Goal: Task Accomplishment & Management: Manage account settings

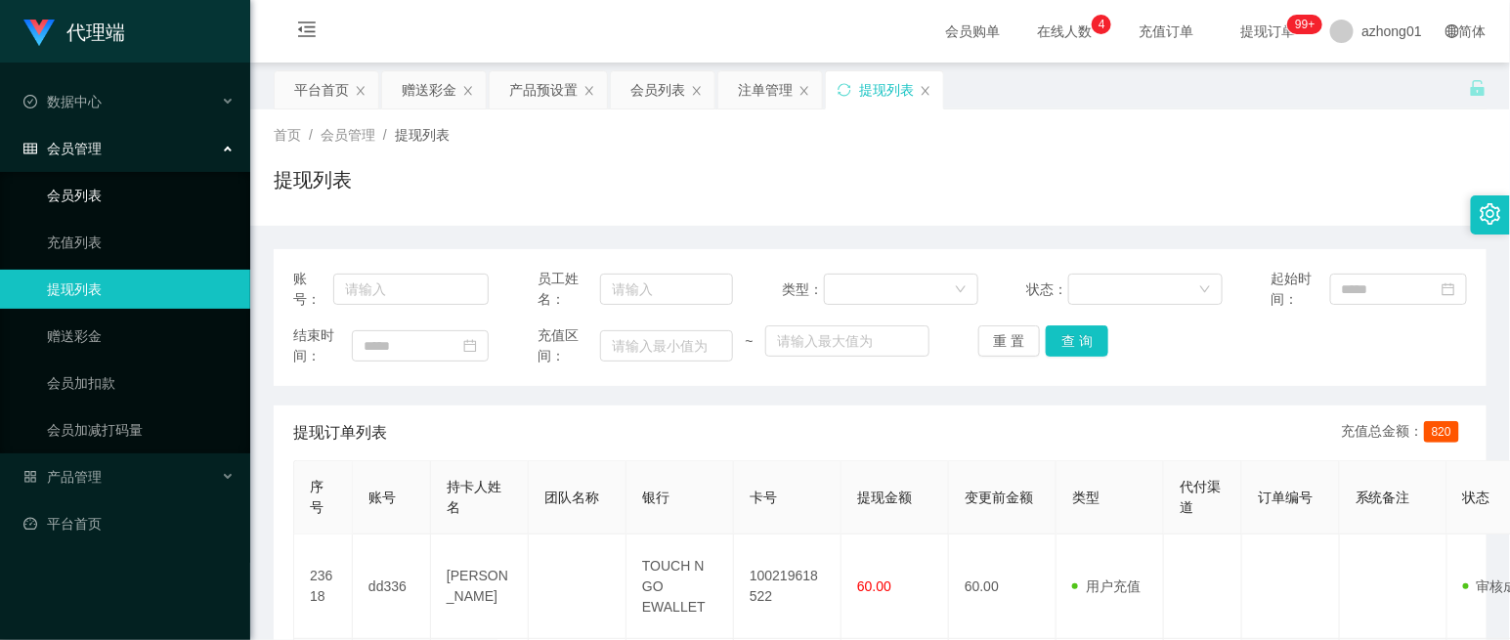
click at [138, 192] on link "会员列表" at bounding box center [141, 195] width 188 height 39
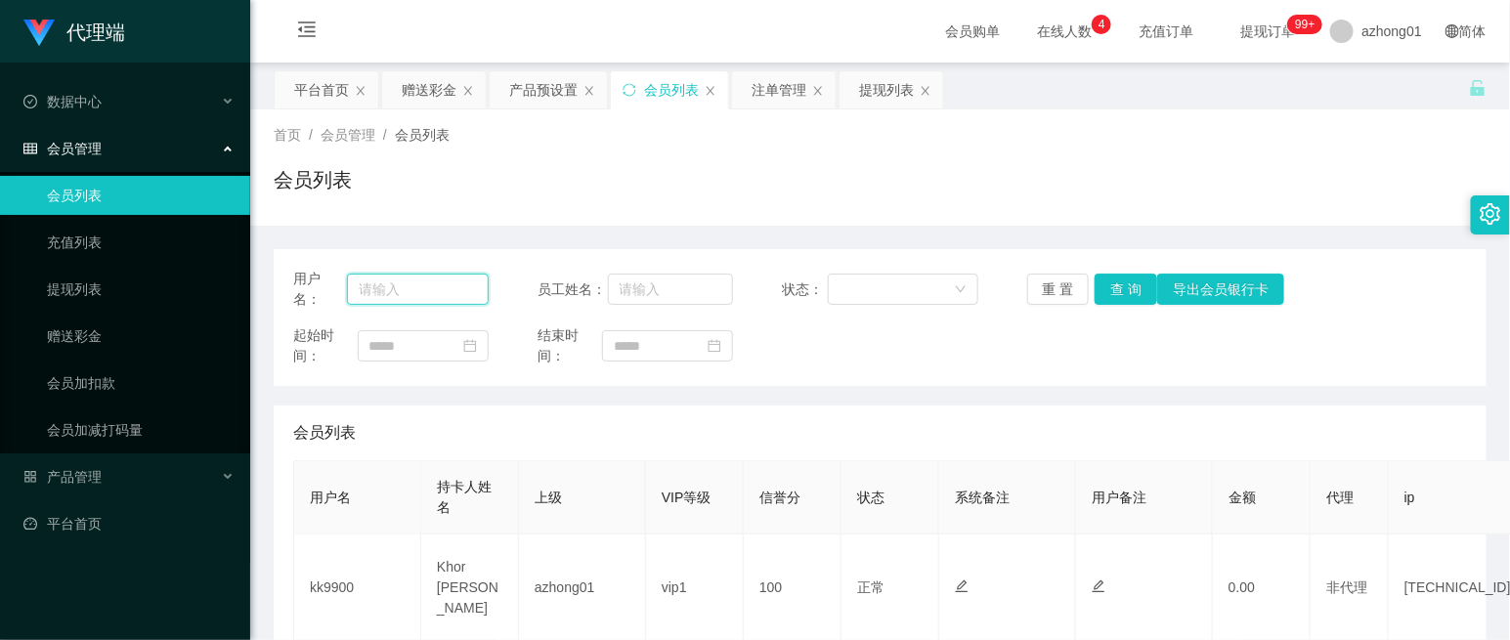
click at [434, 293] on input "text" at bounding box center [418, 289] width 142 height 31
paste input "zzz191918"
type input "zzz191918"
click at [130, 339] on link "赠送彩金" at bounding box center [141, 336] width 188 height 39
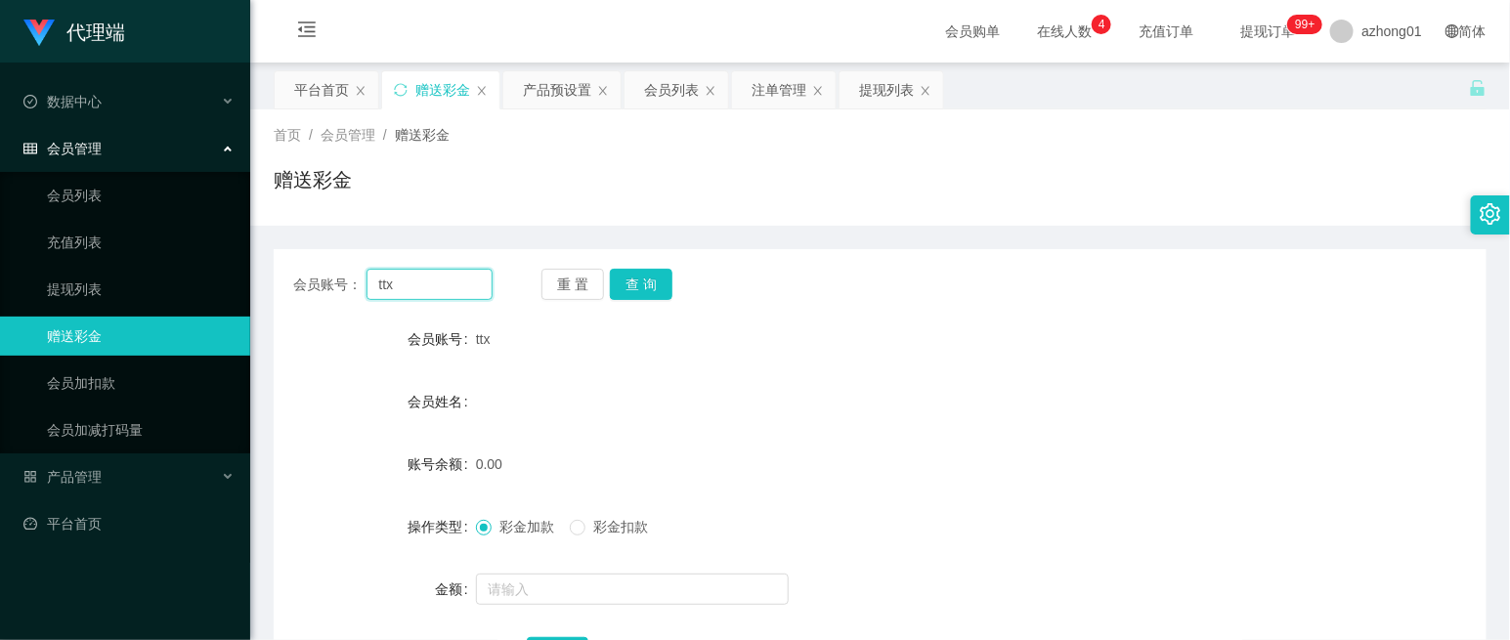
click at [438, 280] on input "ttx" at bounding box center [428, 284] width 125 height 31
drag, startPoint x: 438, startPoint y: 280, endPoint x: 358, endPoint y: 280, distance: 80.1
click at [358, 280] on div "会员账号： ttx" at bounding box center [392, 284] width 199 height 31
paste input "zzz191918"
type input "zzz191918"
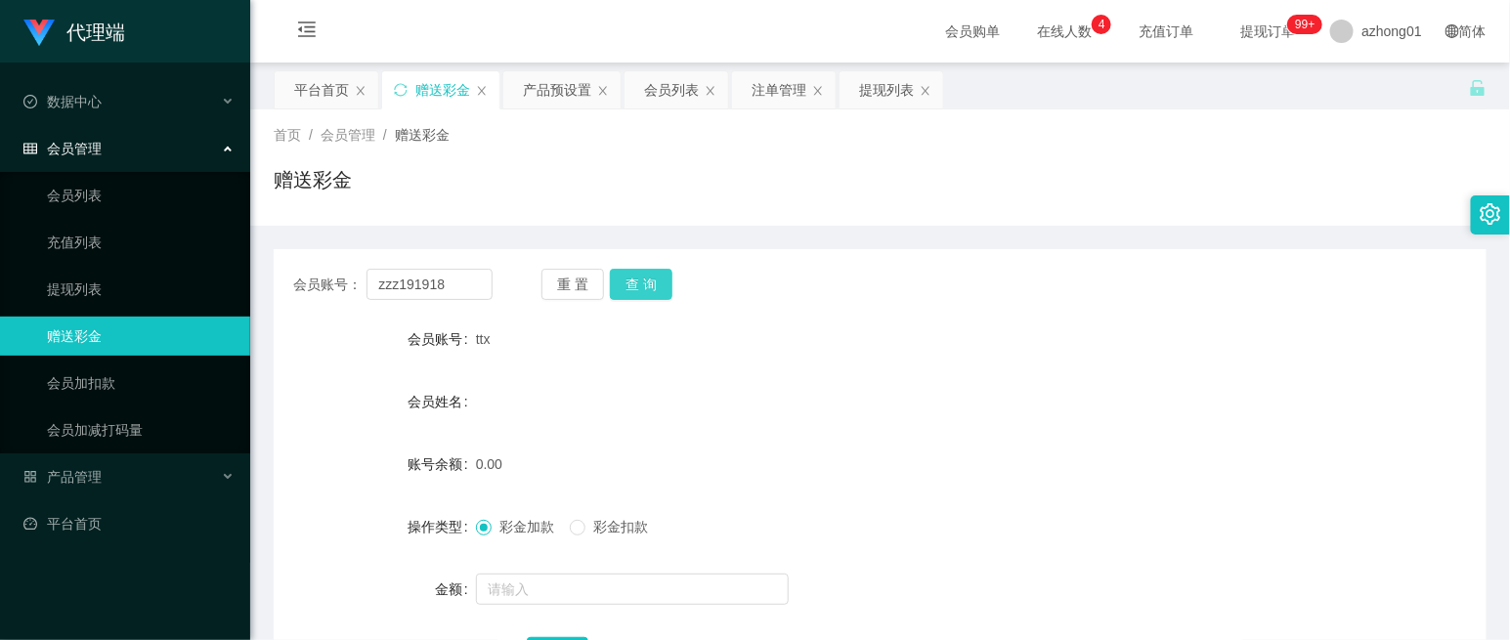
click at [641, 286] on button "查 询" at bounding box center [641, 284] width 63 height 31
click at [104, 191] on link "会员列表" at bounding box center [141, 195] width 188 height 39
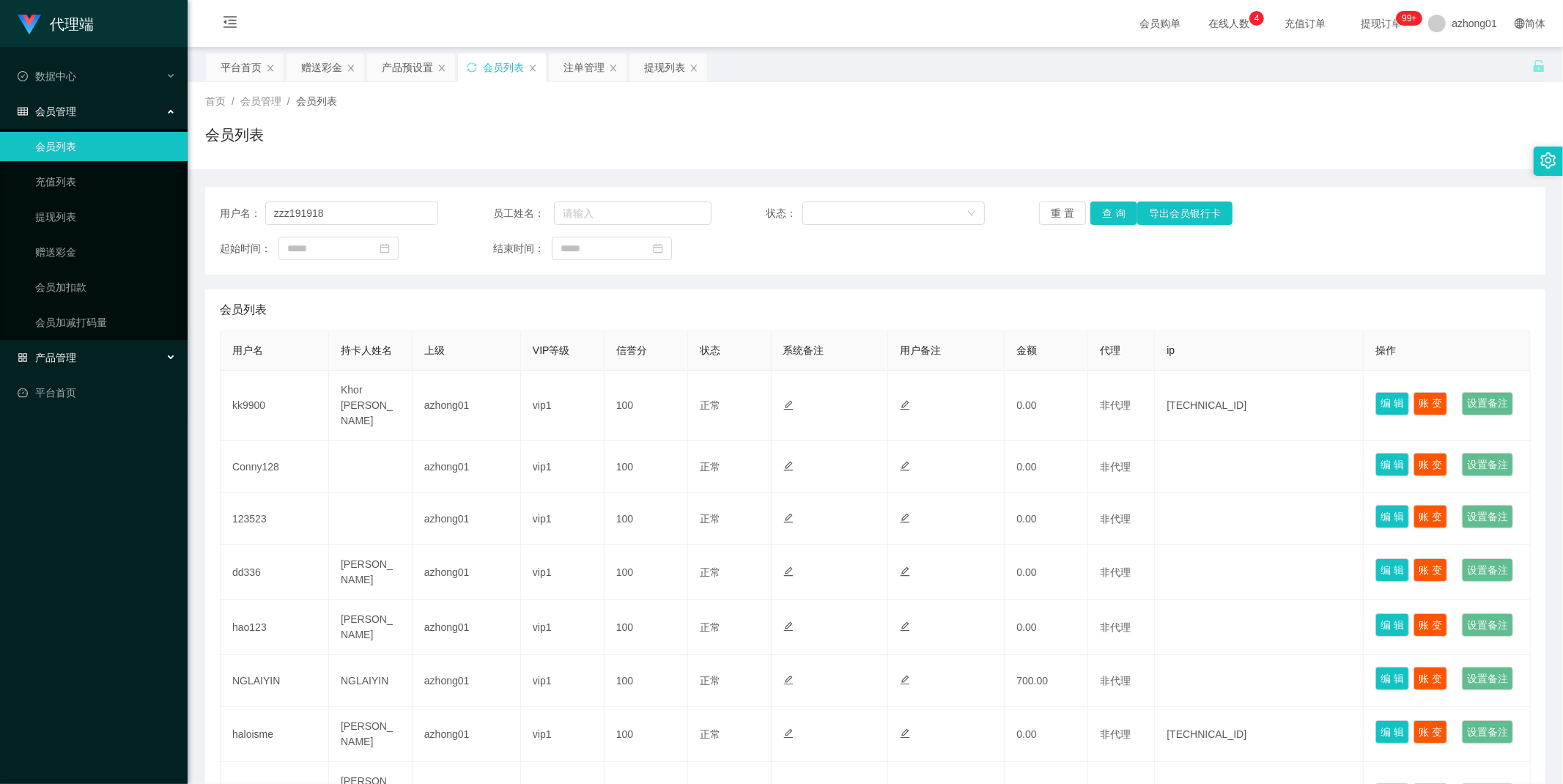
click at [81, 352] on div "产品管理" at bounding box center [94, 357] width 187 height 29
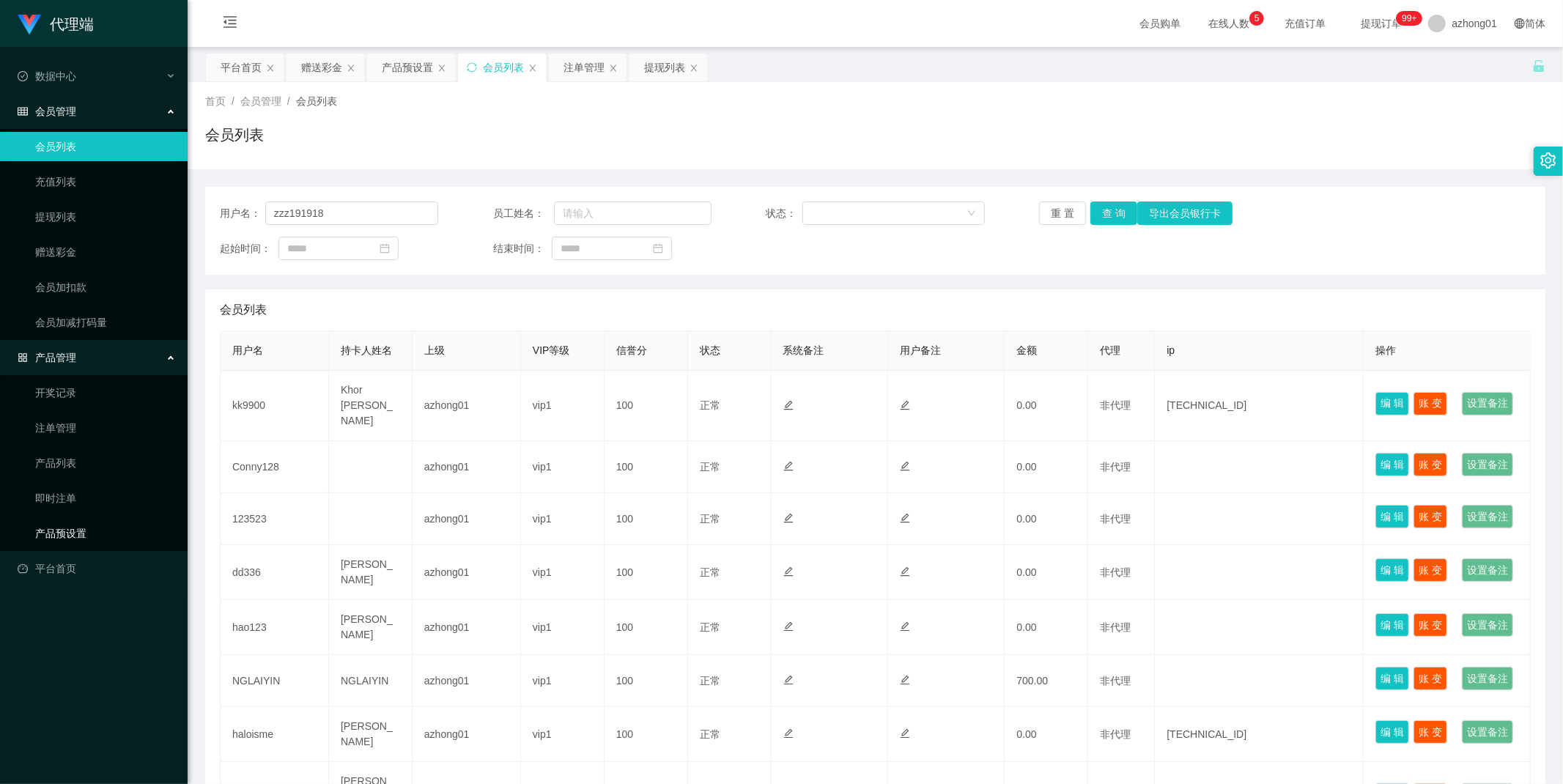
click at [89, 479] on link "产品预设置" at bounding box center [106, 533] width 141 height 29
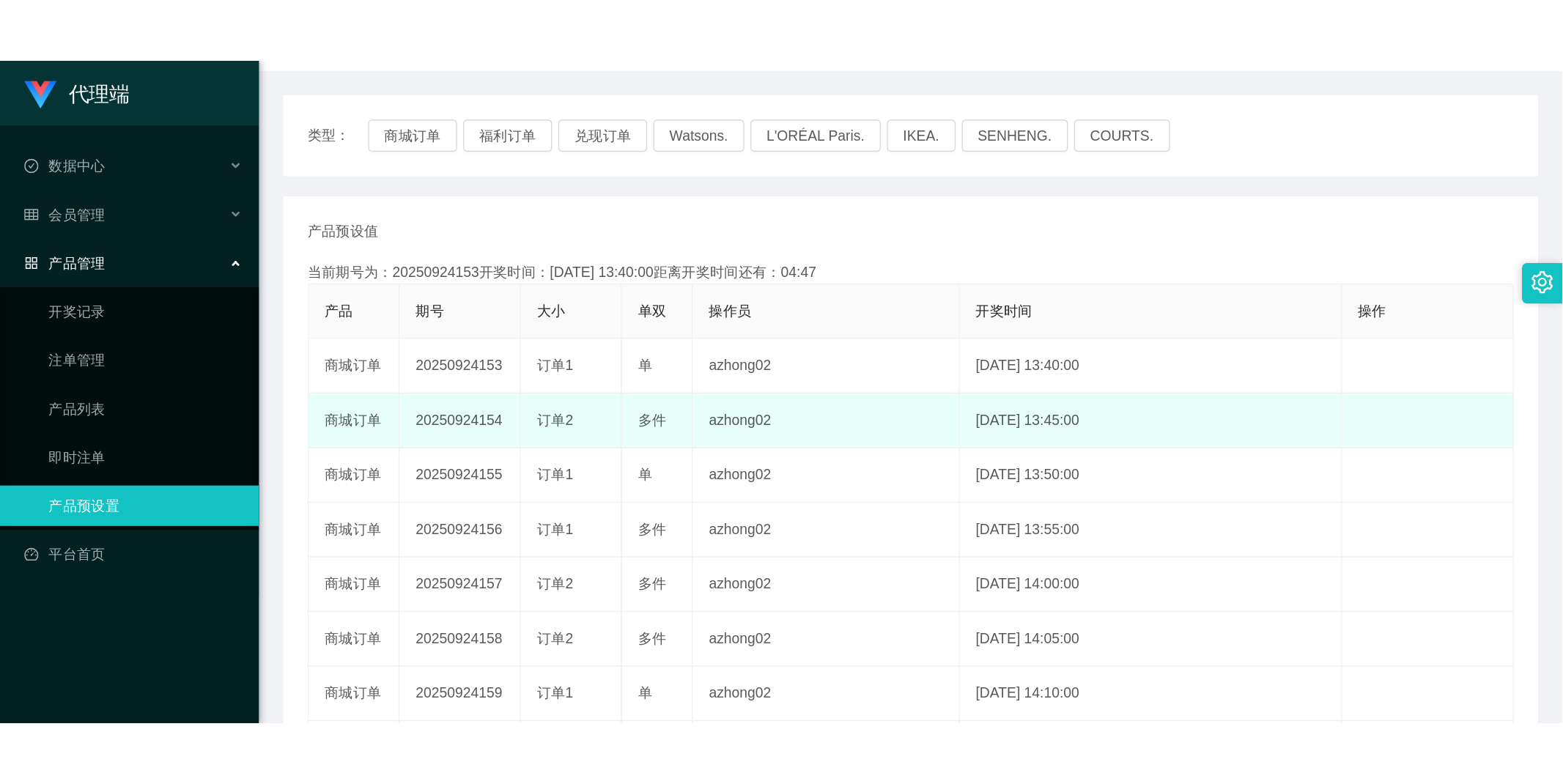
scroll to position [163, 0]
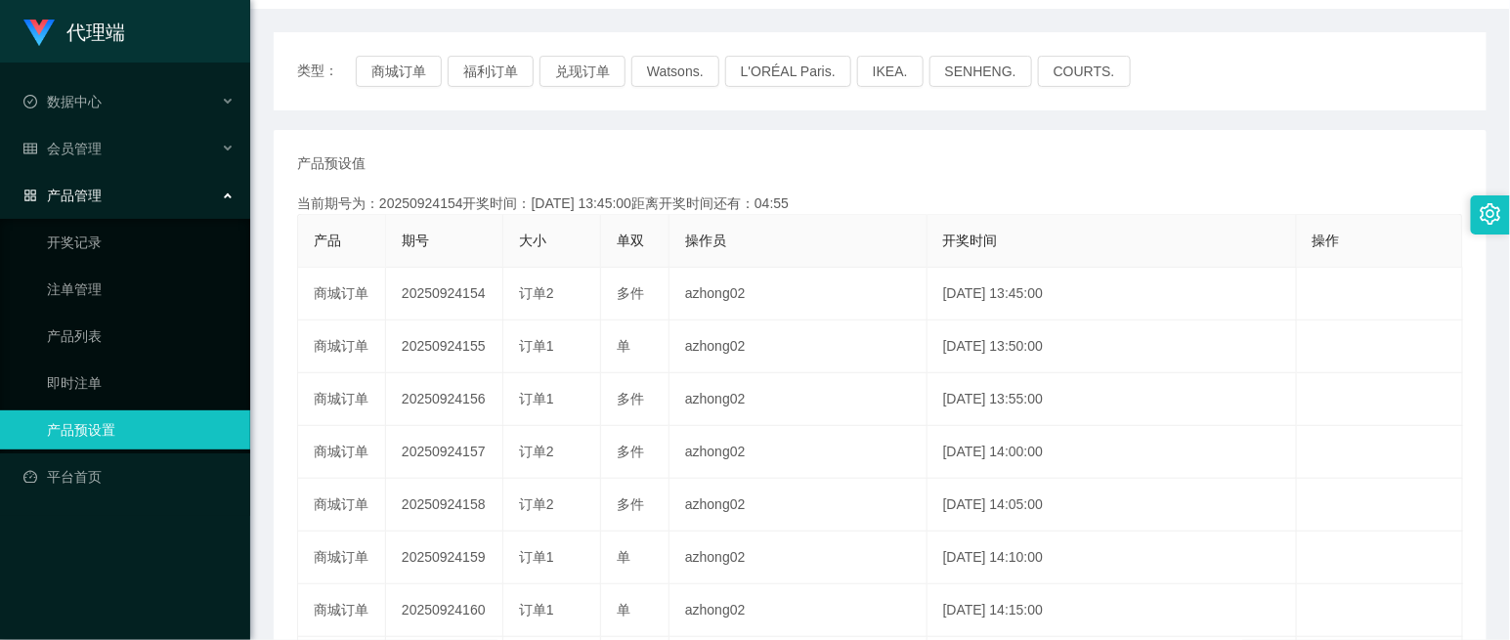
click at [170, 540] on div "代理端 数据中心 会员管理 会员列表 充值列表 提现列表 赠送彩金 会员加扣款 会员加减打码量 产品管理 开奖记录 注单管理 产品列表 即时注单 产品预设置 …" at bounding box center [125, 320] width 250 height 640
click at [93, 150] on span "会员管理" at bounding box center [62, 149] width 78 height 16
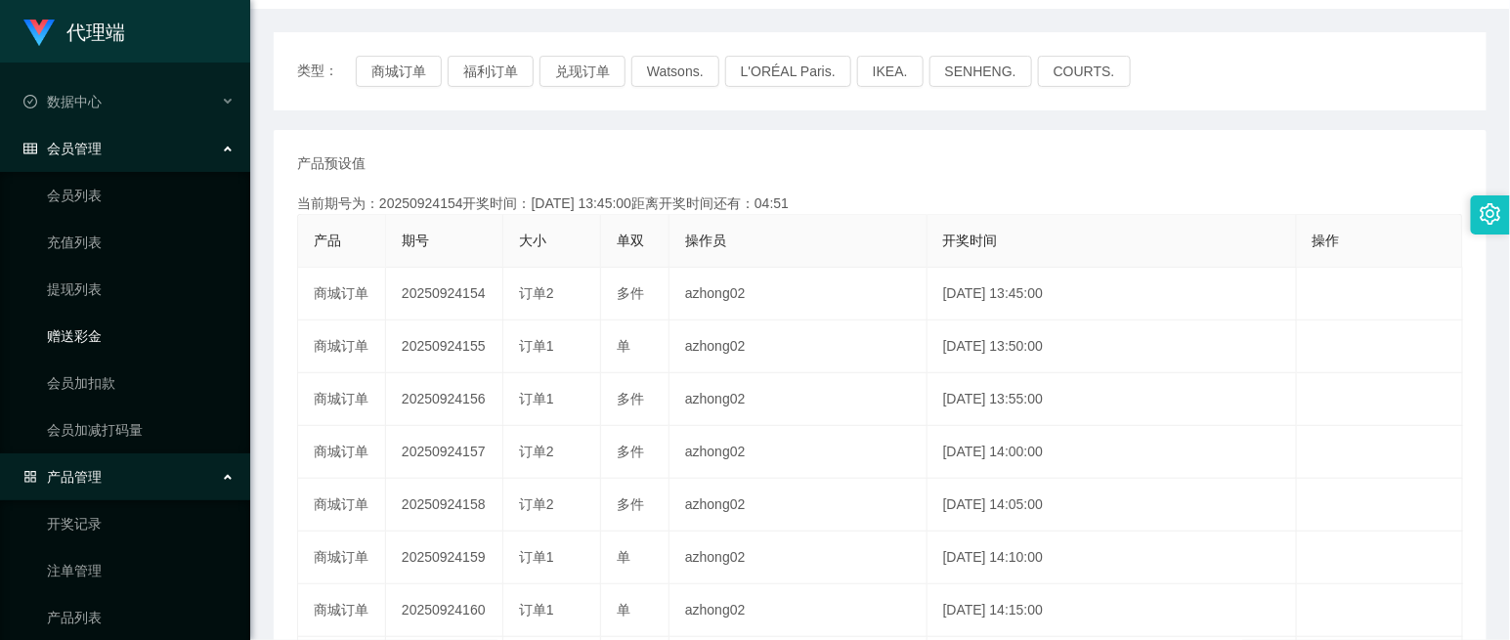
click at [102, 337] on link "赠送彩金" at bounding box center [141, 336] width 188 height 39
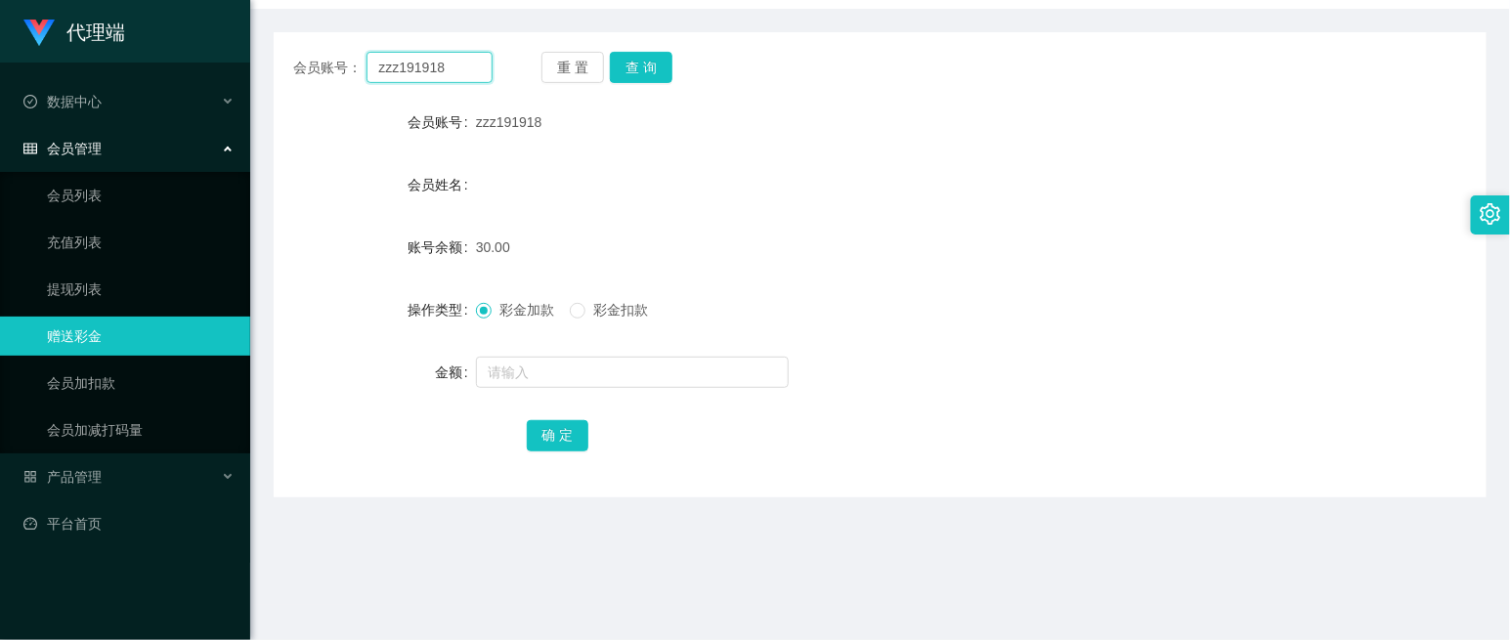
drag, startPoint x: 450, startPoint y: 65, endPoint x: 362, endPoint y: 65, distance: 88.0
click at [362, 65] on div "会员账号： zzz191918" at bounding box center [392, 67] width 199 height 31
click at [657, 59] on button "查 询" at bounding box center [641, 67] width 63 height 31
click at [90, 514] on link "平台首页" at bounding box center [128, 523] width 211 height 39
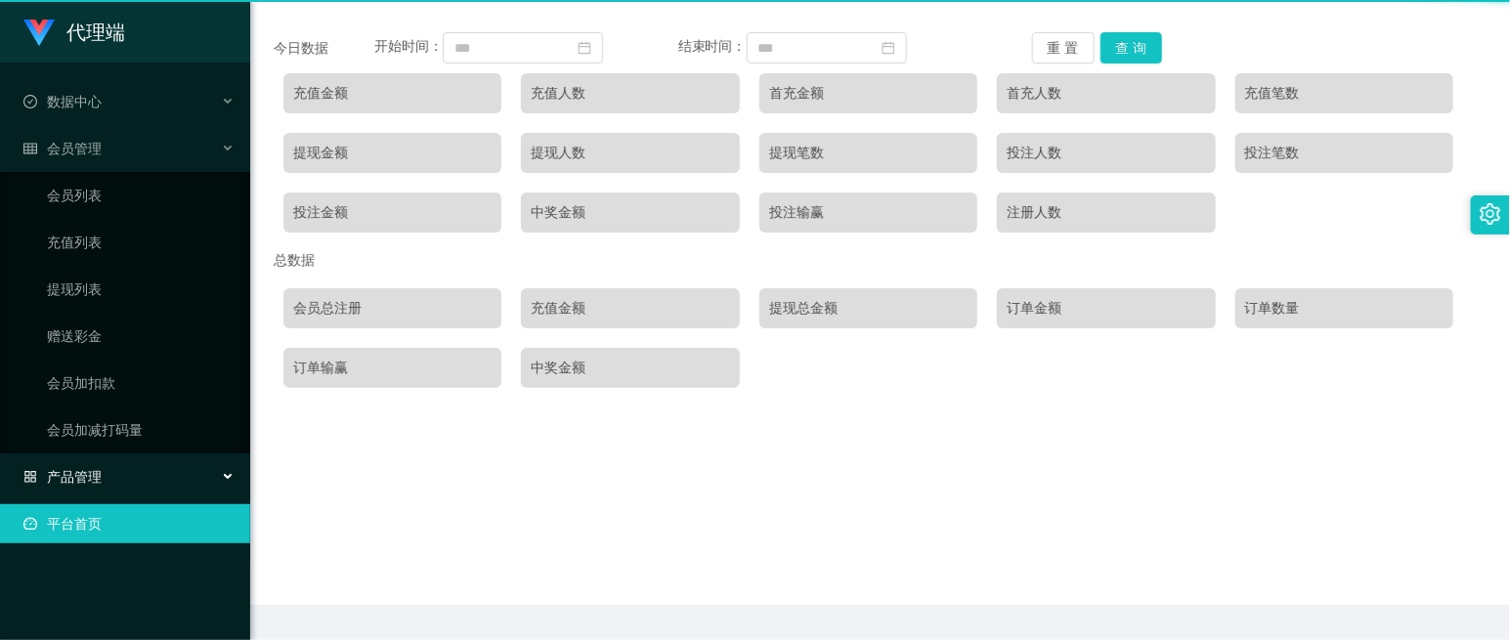
click at [103, 481] on div "代理端 数据中心 会员管理 会员列表 充值列表 提现列表 赠送彩金 会员加扣款 会员加减打码量 产品管理 开奖记录 注单管理 产品列表 即时注单 产品预设置 …" at bounding box center [125, 320] width 250 height 640
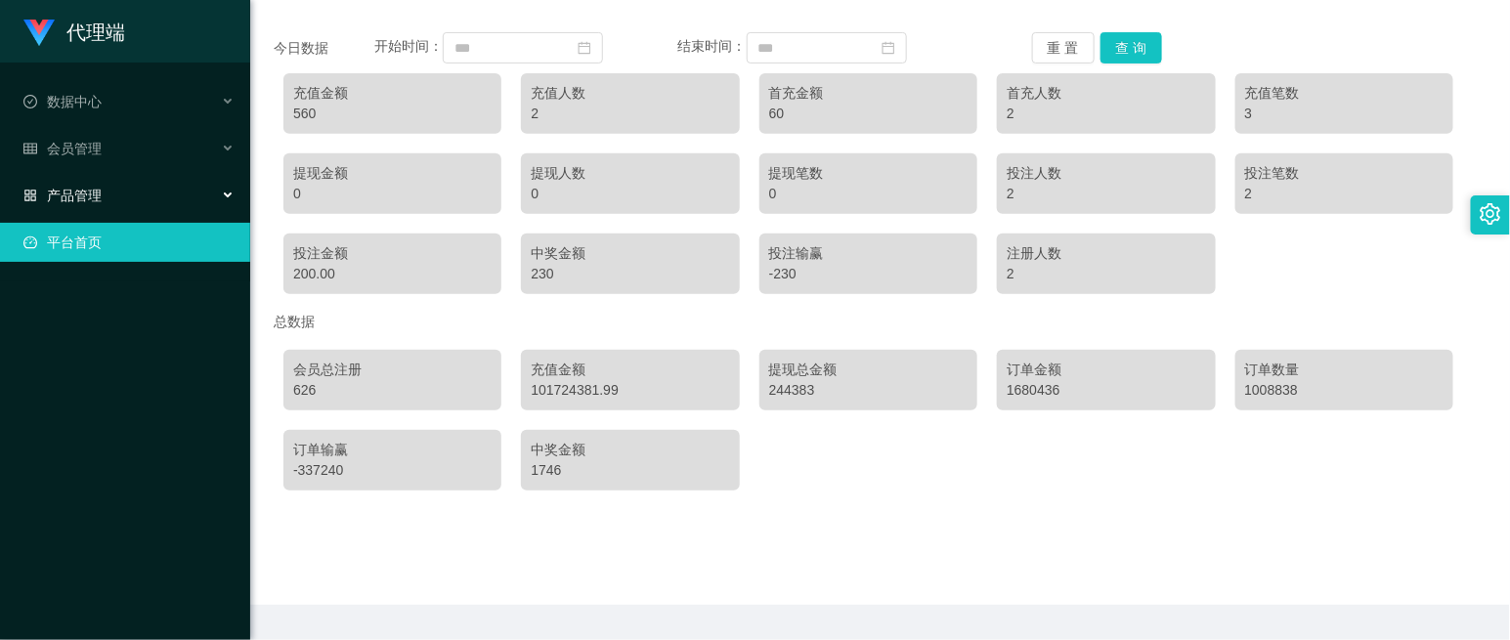
click at [118, 189] on div "产品管理" at bounding box center [125, 195] width 250 height 39
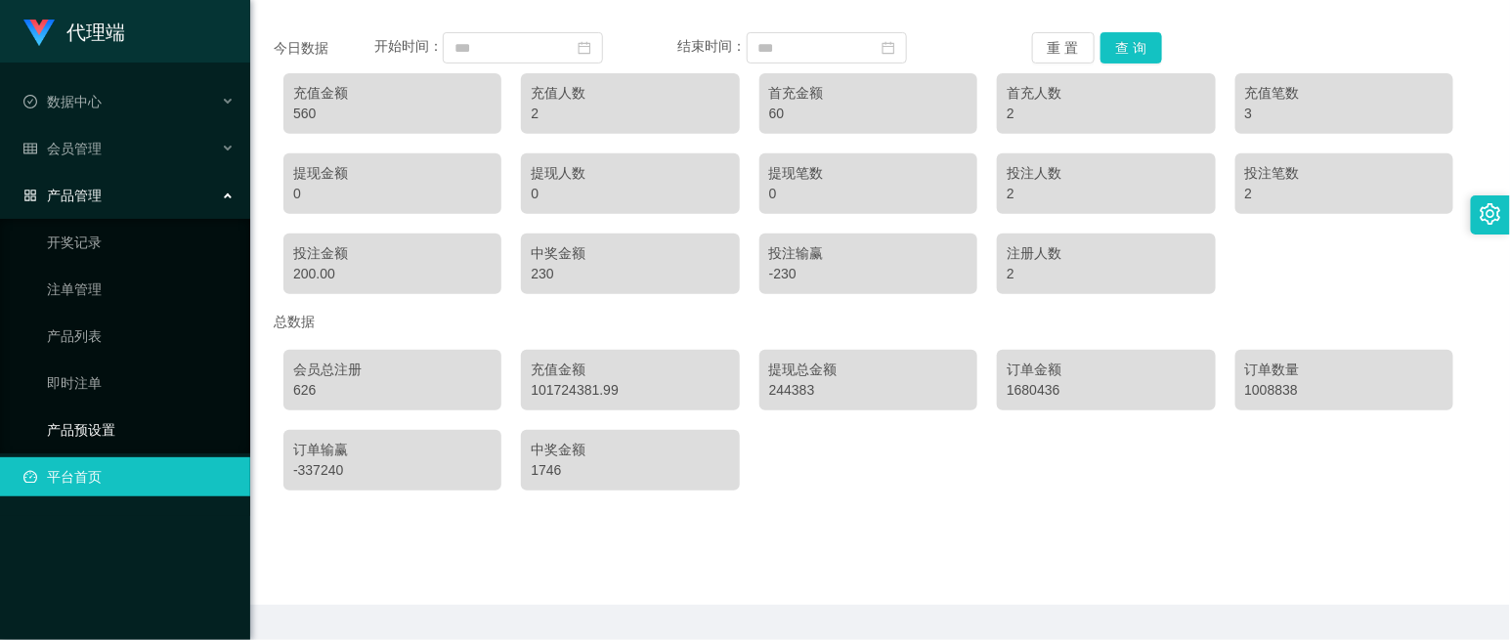
click at [114, 422] on link "产品预设置" at bounding box center [141, 429] width 188 height 39
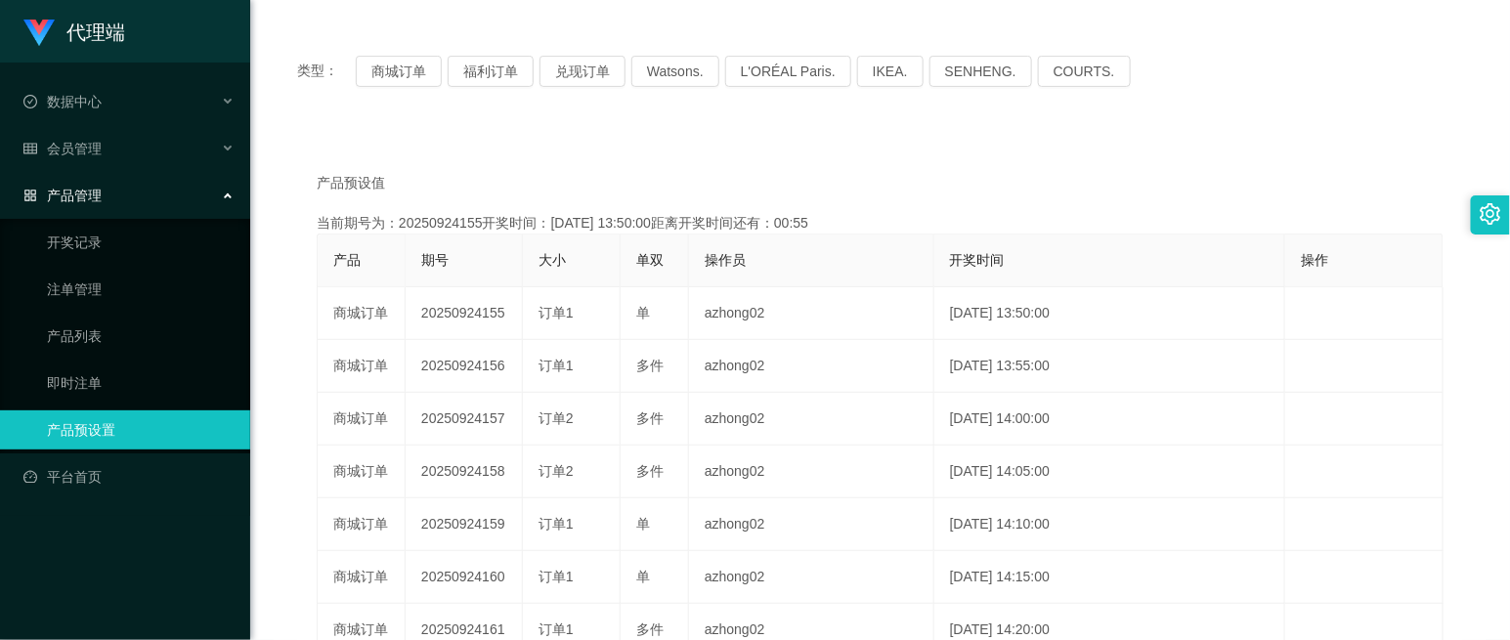
click at [281, 108] on div "类型： 商城订单 福利订单 兑现订单 Watsons. L'ORÉAL Paris. IKEA. SENHENG. COURTS." at bounding box center [880, 71] width 1213 height 78
click at [106, 143] on div "会员管理" at bounding box center [125, 148] width 250 height 39
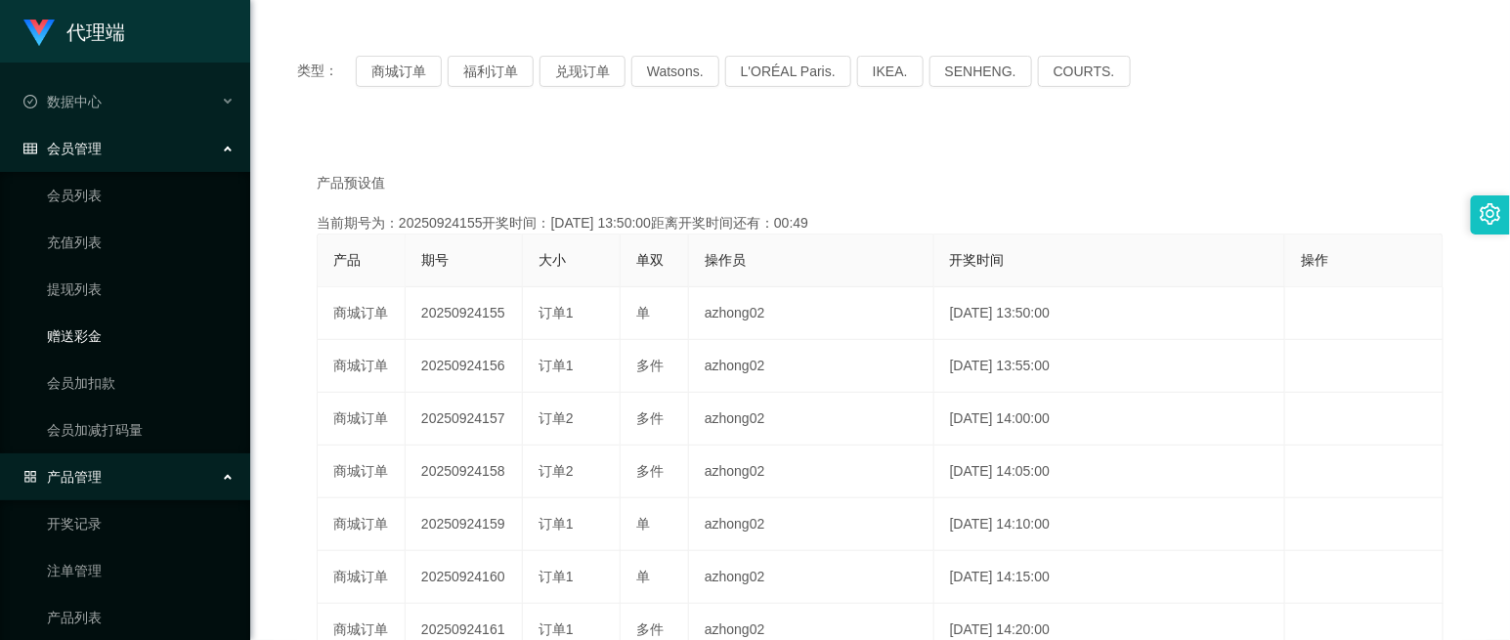
click at [104, 328] on link "赠送彩金" at bounding box center [141, 336] width 188 height 39
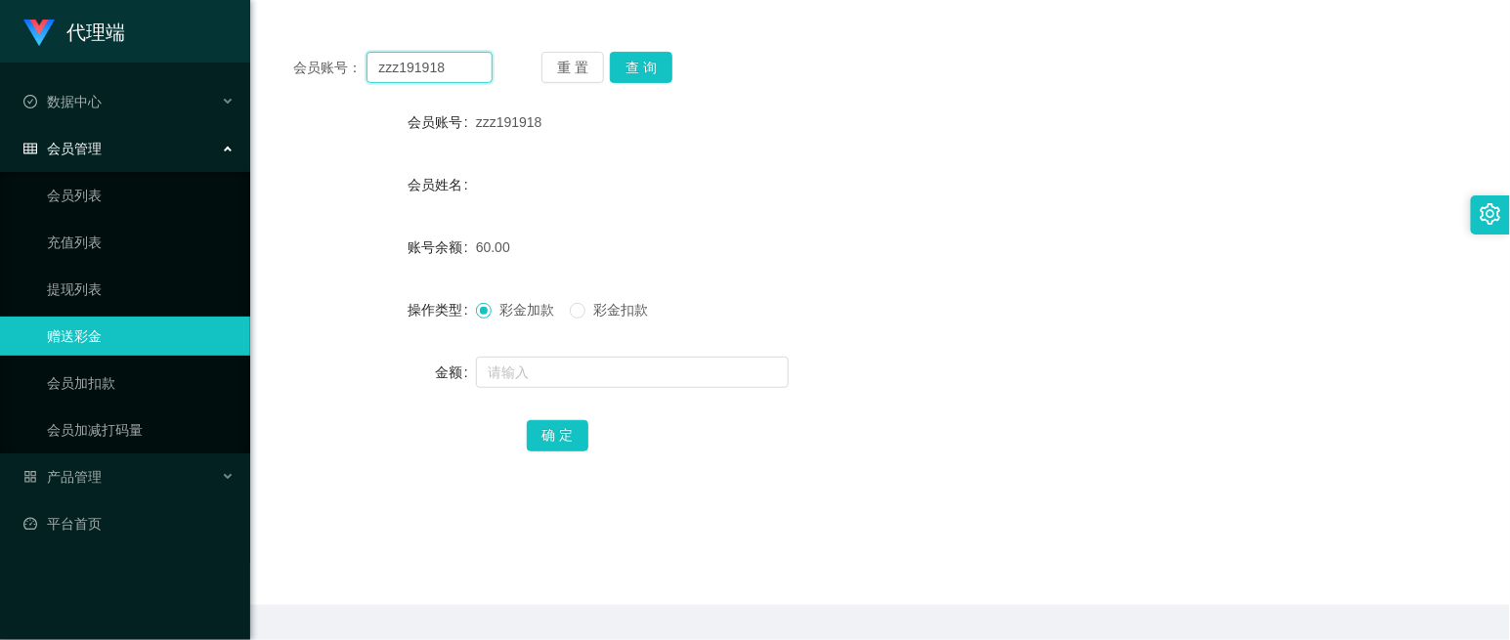
click at [436, 68] on input "zzz191918" at bounding box center [428, 67] width 125 height 31
click at [452, 66] on input "zzz191918" at bounding box center [428, 67] width 125 height 31
click at [632, 63] on button "查 询" at bounding box center [641, 67] width 63 height 31
click at [130, 385] on link "会员加扣款" at bounding box center [141, 383] width 188 height 39
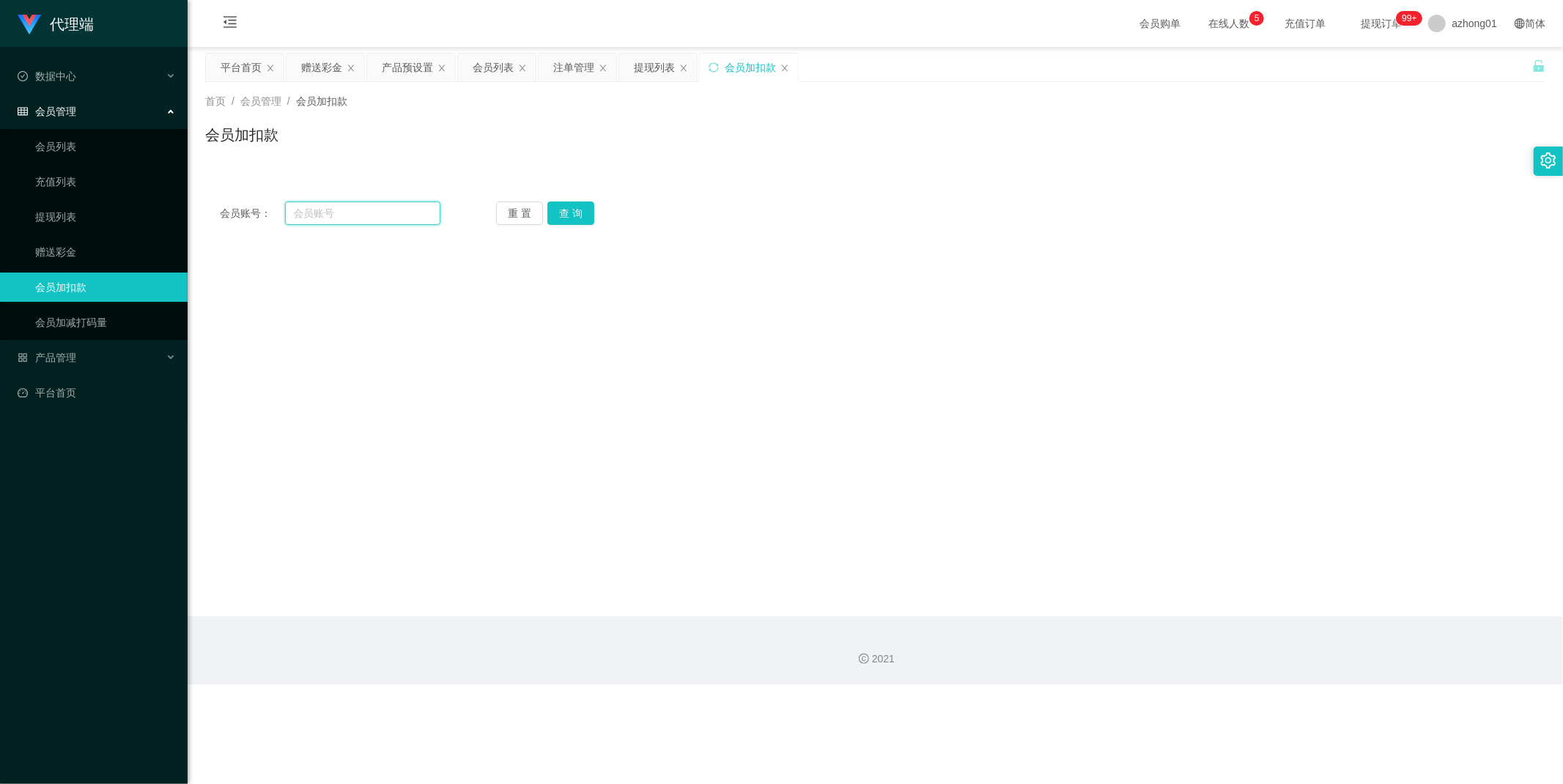
click at [367, 216] on input "text" at bounding box center [363, 213] width 156 height 23
paste input "zzz191918"
type input "zzz191918"
click at [570, 215] on button "查 询" at bounding box center [570, 213] width 47 height 23
click at [76, 148] on link "会员列表" at bounding box center [106, 146] width 141 height 29
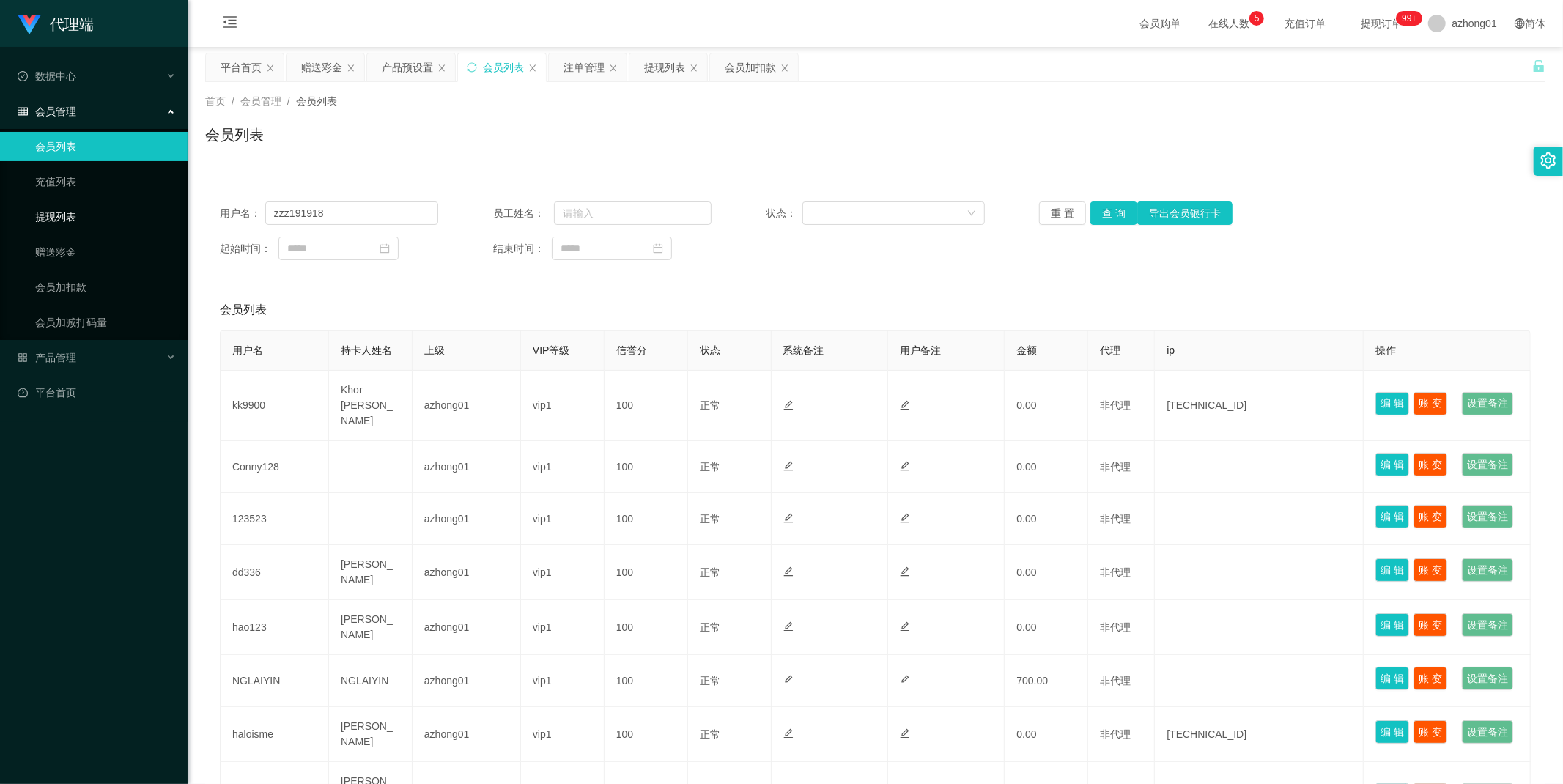
click at [81, 220] on link "提现列表" at bounding box center [106, 217] width 141 height 29
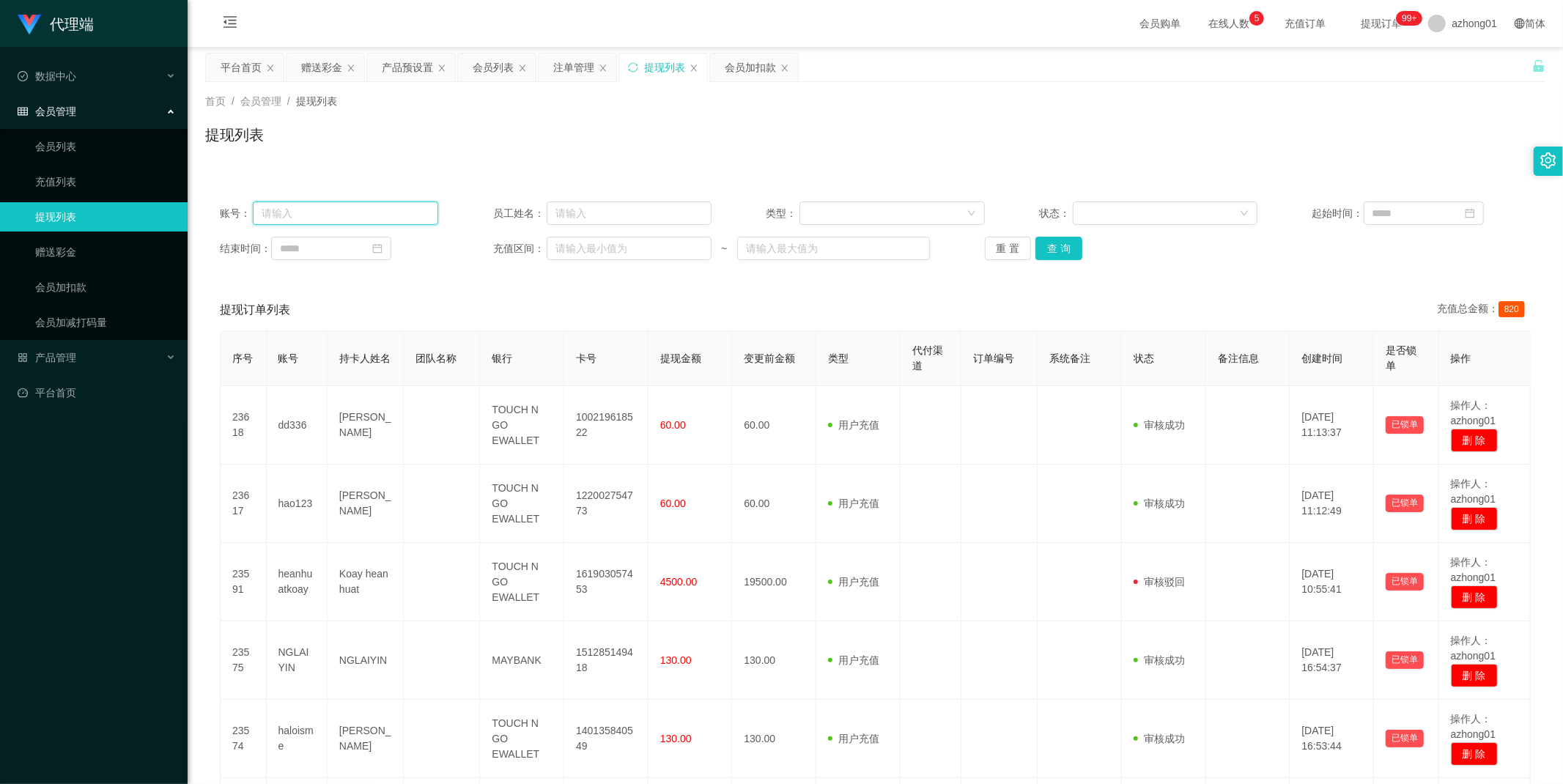
click at [342, 214] on input "text" at bounding box center [345, 213] width 185 height 23
paste input "zzz191918"
click at [1049, 242] on button "查 询" at bounding box center [1058, 248] width 47 height 23
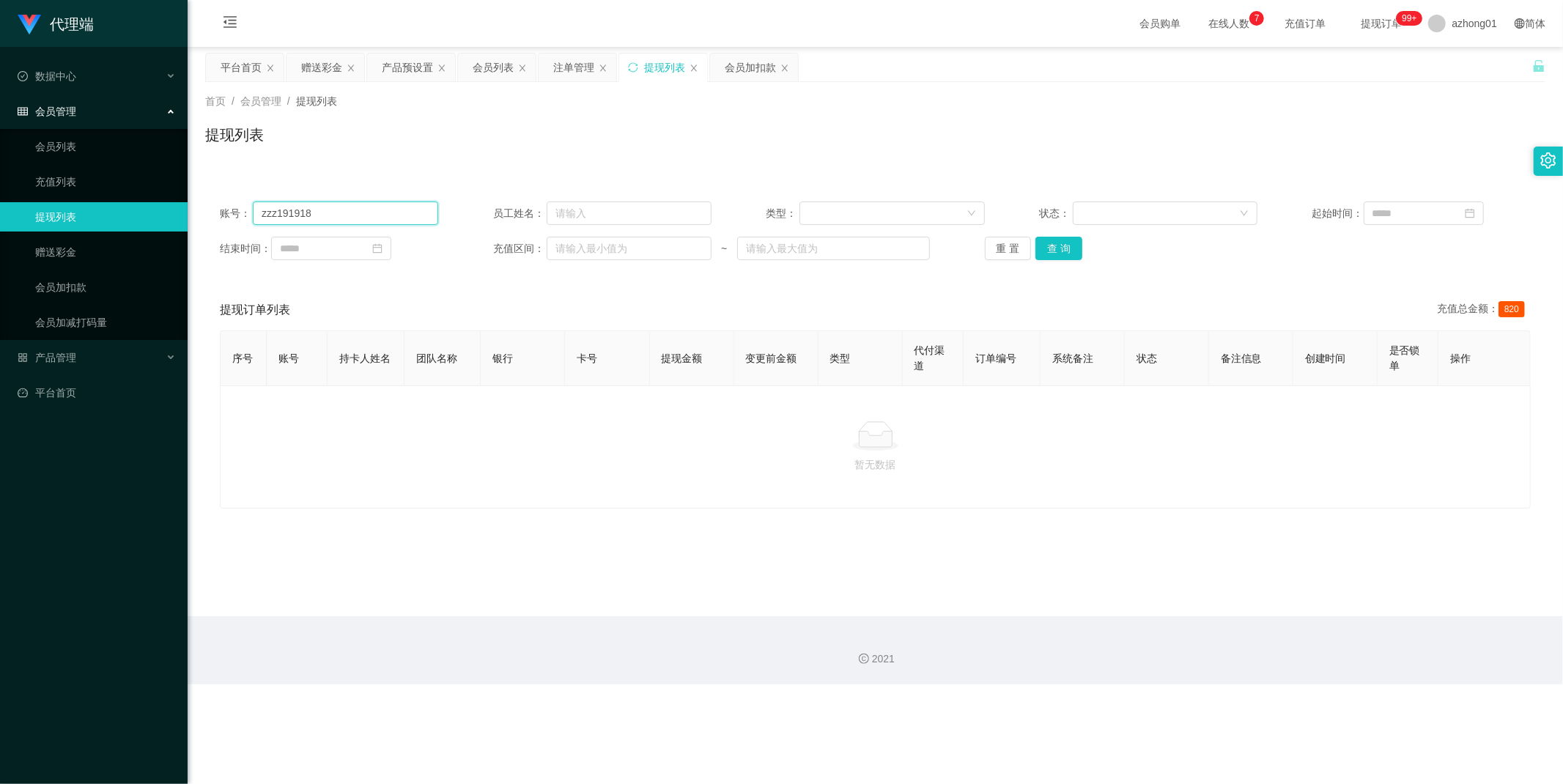
drag, startPoint x: 331, startPoint y: 214, endPoint x: 355, endPoint y: 213, distance: 24.0
click at [331, 214] on input "zzz191918" at bounding box center [345, 213] width 185 height 23
click at [1063, 250] on button "查 询" at bounding box center [1058, 248] width 47 height 23
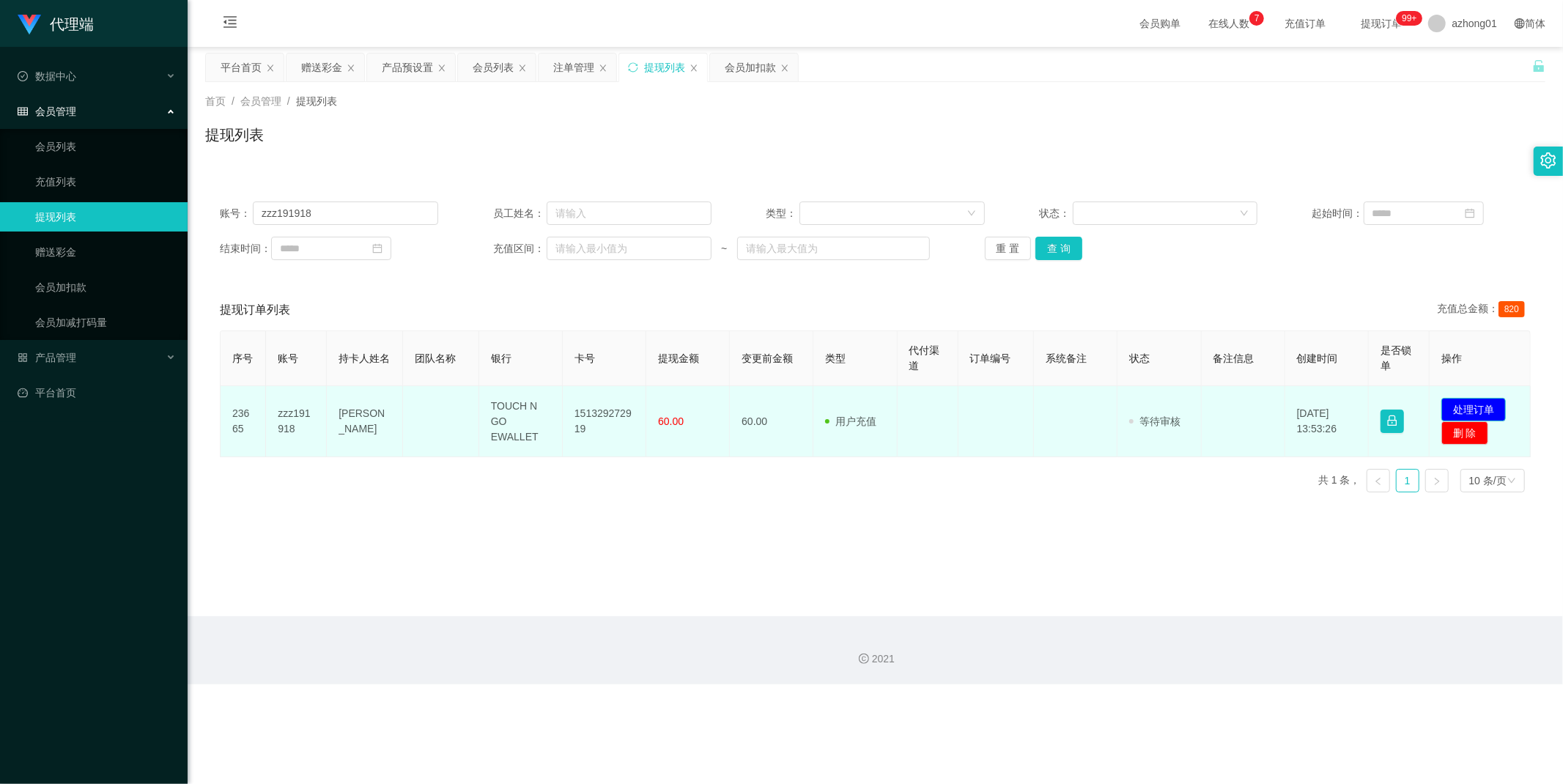
click at [1131, 404] on button "处理订单" at bounding box center [1473, 409] width 64 height 23
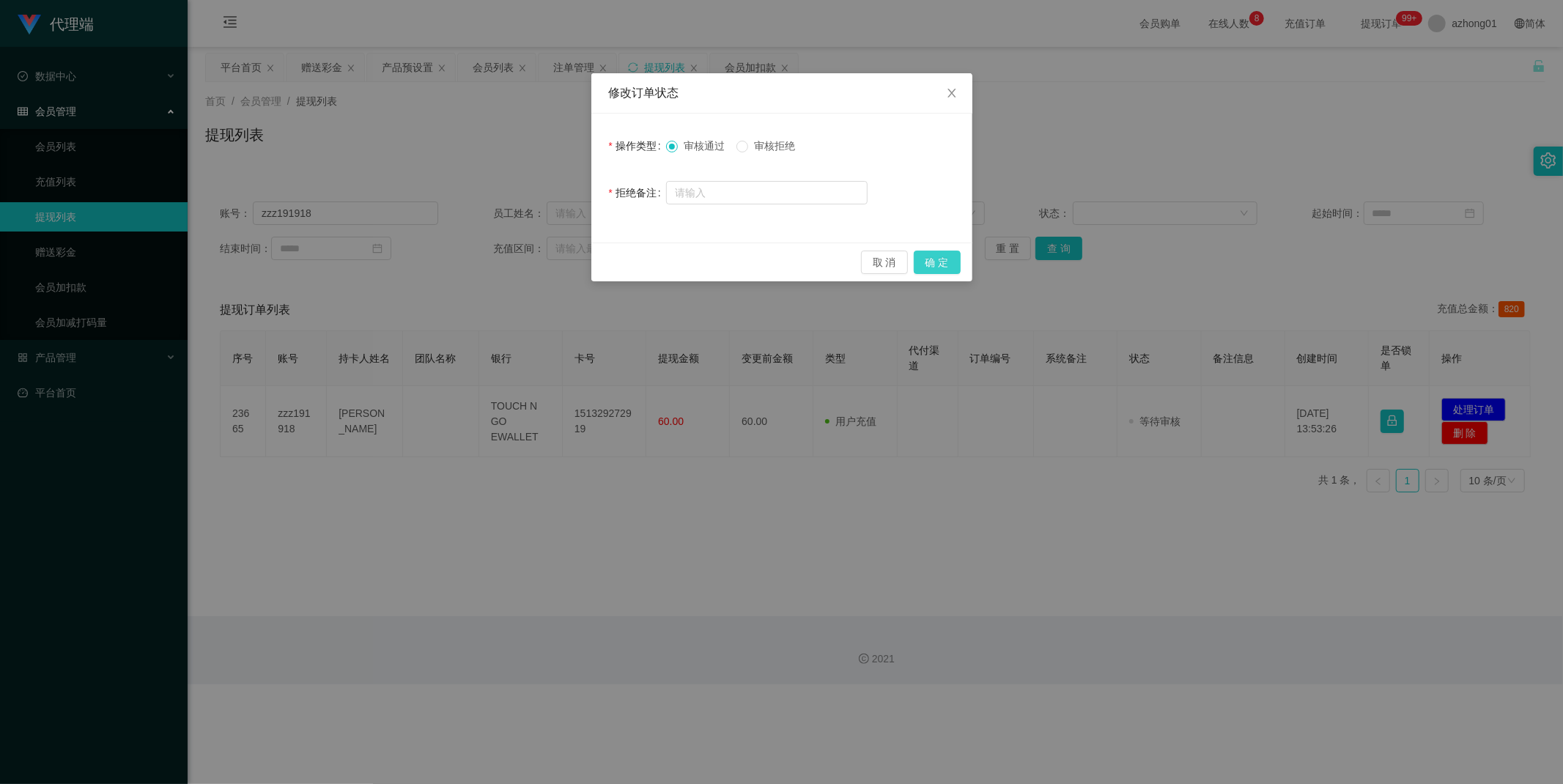
click at [939, 261] on button "确 定" at bounding box center [937, 262] width 47 height 23
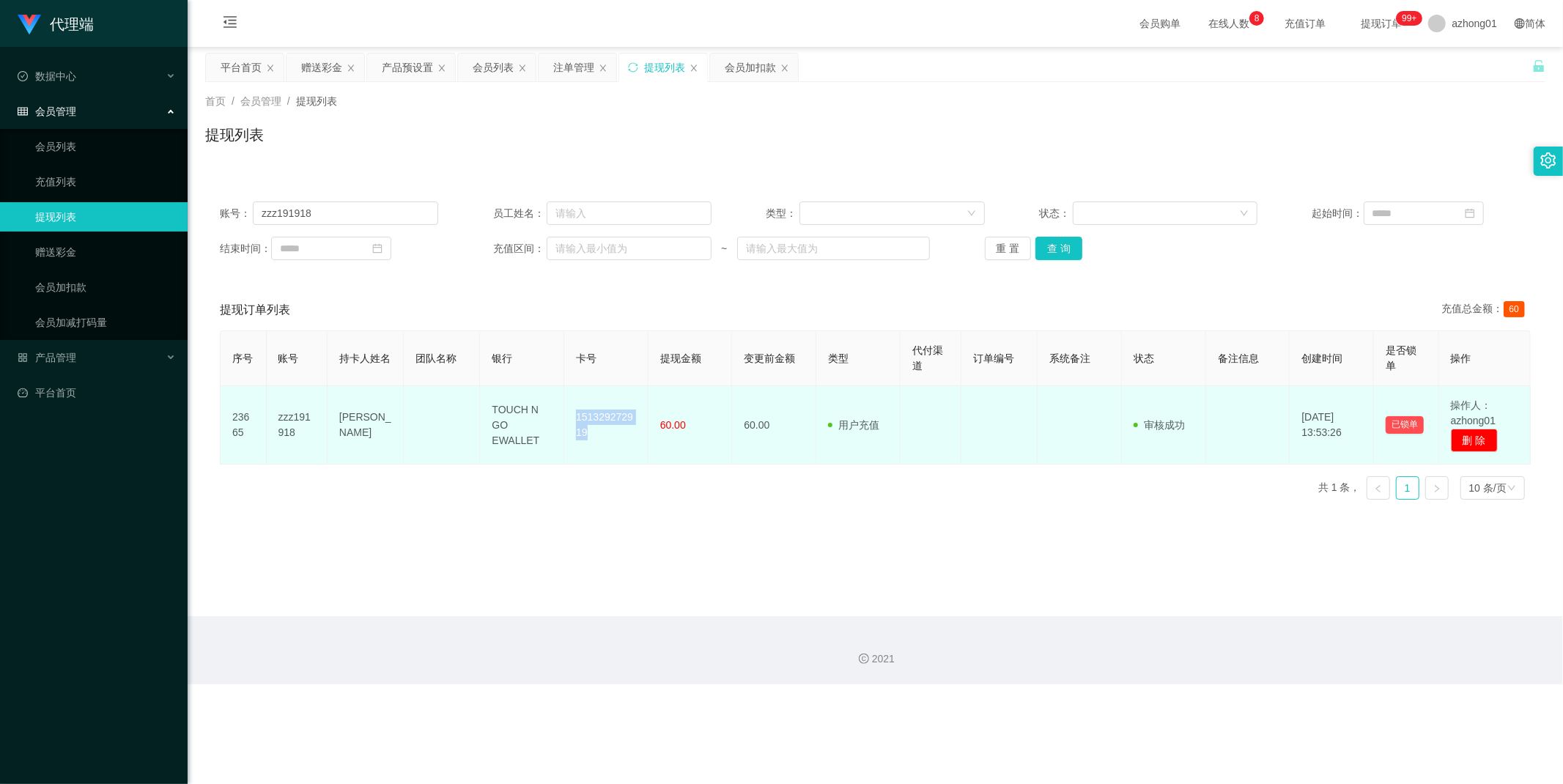
drag, startPoint x: 596, startPoint y: 437, endPoint x: 573, endPoint y: 415, distance: 31.8
click at [573, 415] on td "151329272919" at bounding box center [606, 425] width 84 height 79
copy td "151329272919"
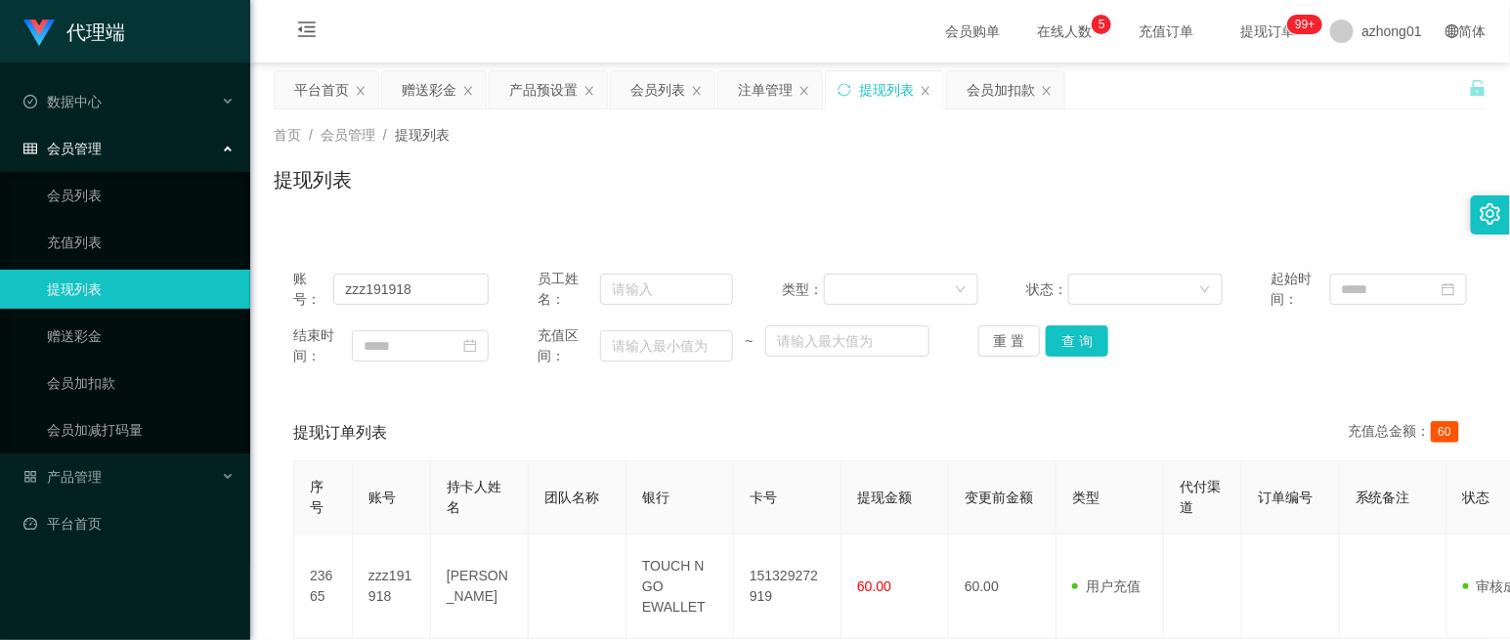
click at [601, 13] on div "会员购单 在线人数 0 1 2 3 4 5 6 7 8 9 0 1 2 3 4 5 6 7 8 9 0 1 2 3 4 5 6 7 8 9 充值订单 提现订单…" at bounding box center [880, 32] width 1260 height 64
drag, startPoint x: 425, startPoint y: 284, endPoint x: 278, endPoint y: 280, distance: 147.6
click at [278, 280] on div "账号： zzz191918 员工姓名： 类型： 状态： 起始时间： 结束时间： 充值区间： ~ 重 置 查 询" at bounding box center [880, 317] width 1213 height 137
paste input "cheng123"
type input "cheng123"
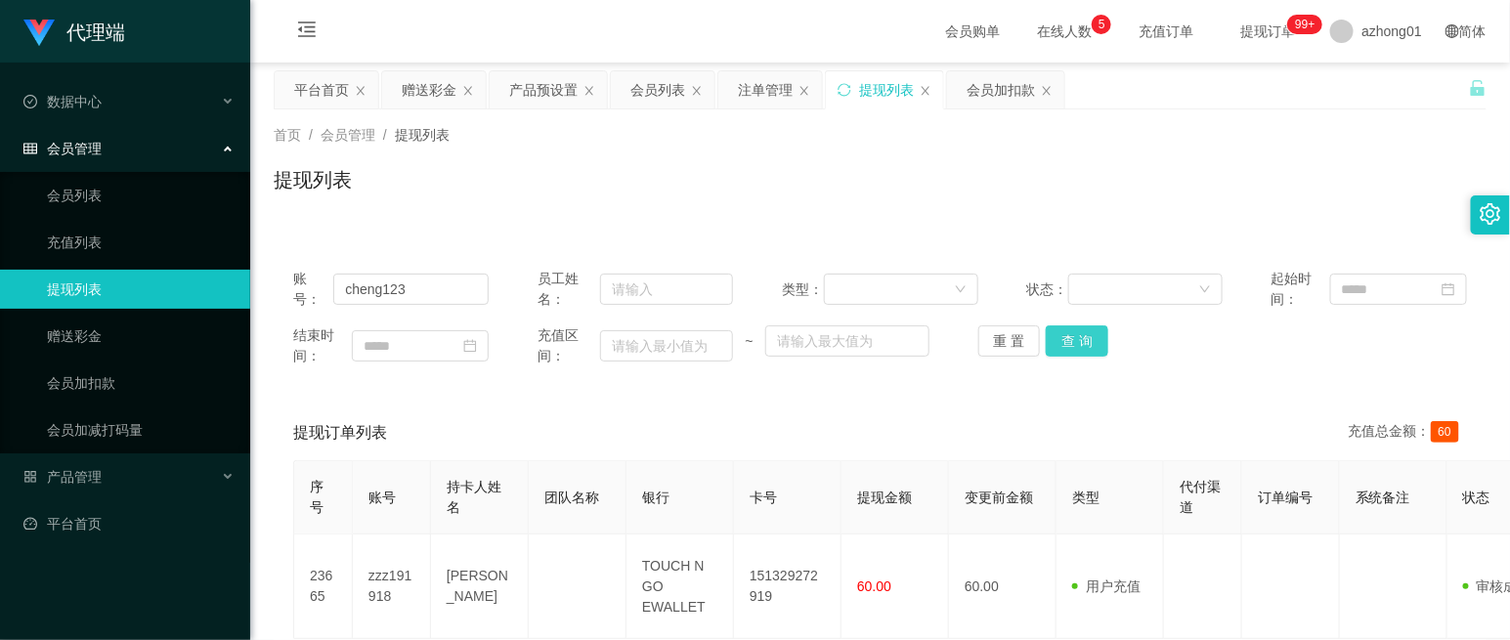
click at [1069, 345] on button "查 询" at bounding box center [1077, 340] width 63 height 31
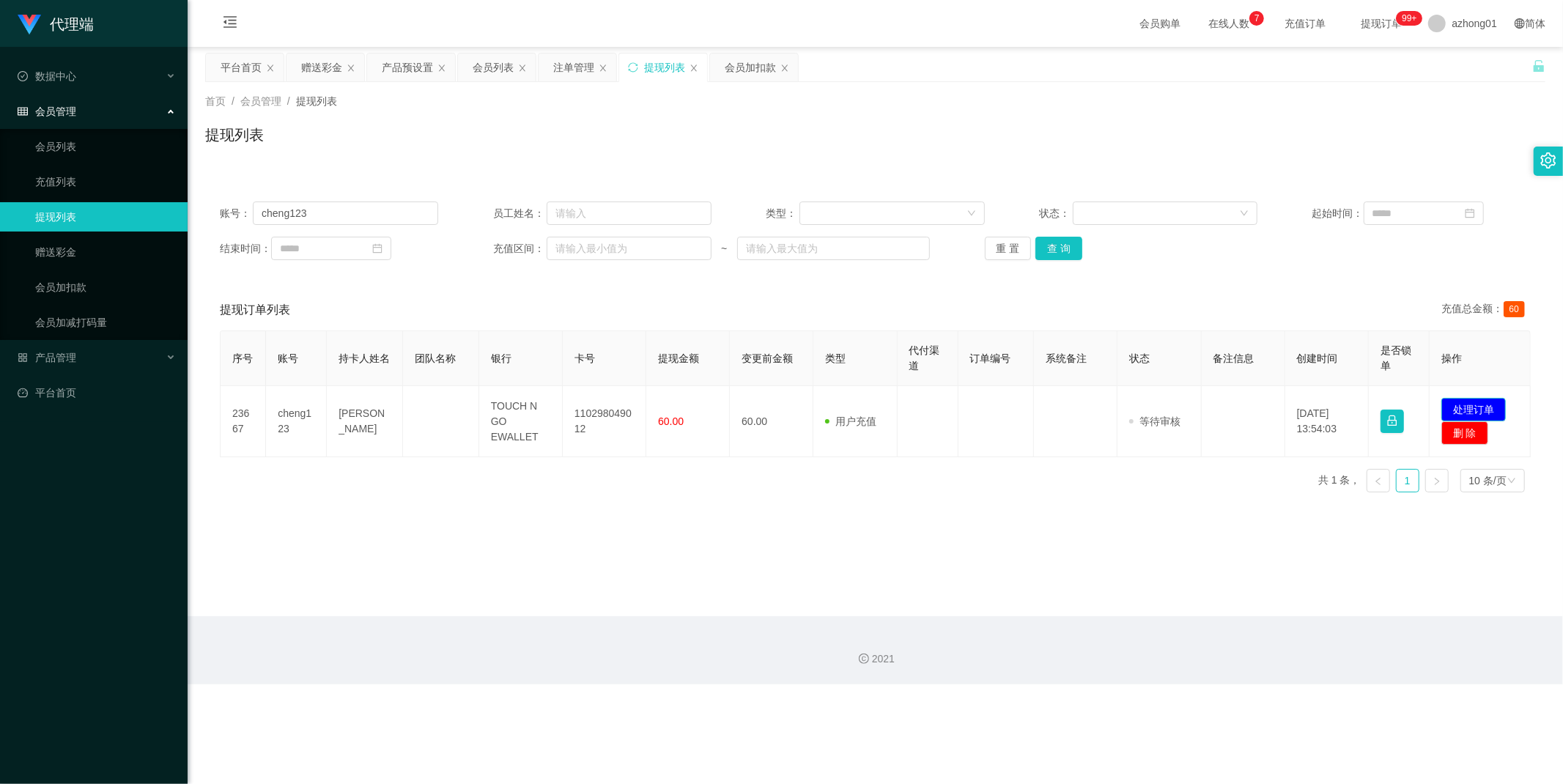
click at [1131, 404] on button "处理订单" at bounding box center [1473, 409] width 64 height 23
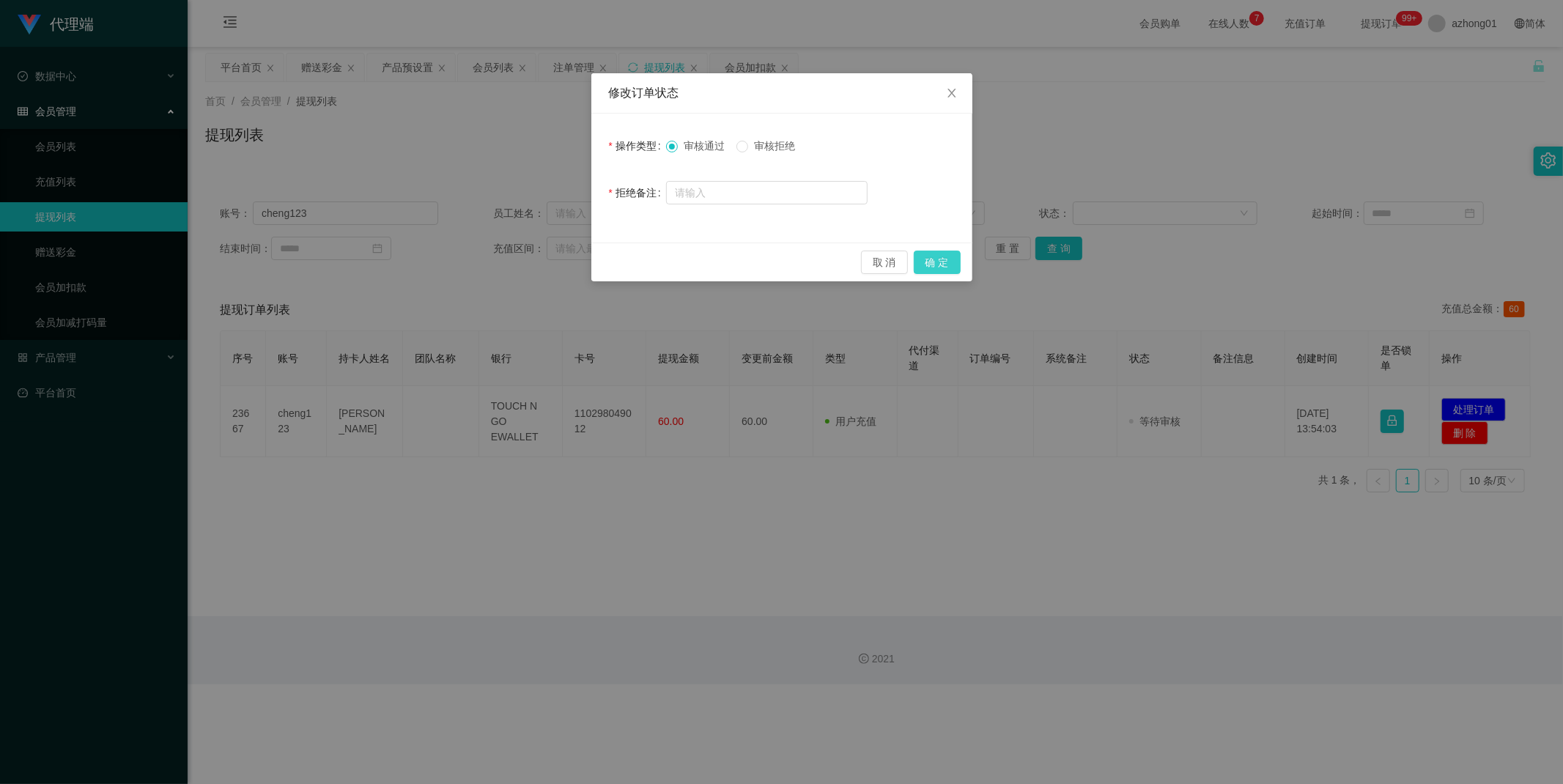
click at [933, 261] on button "确 定" at bounding box center [937, 262] width 47 height 23
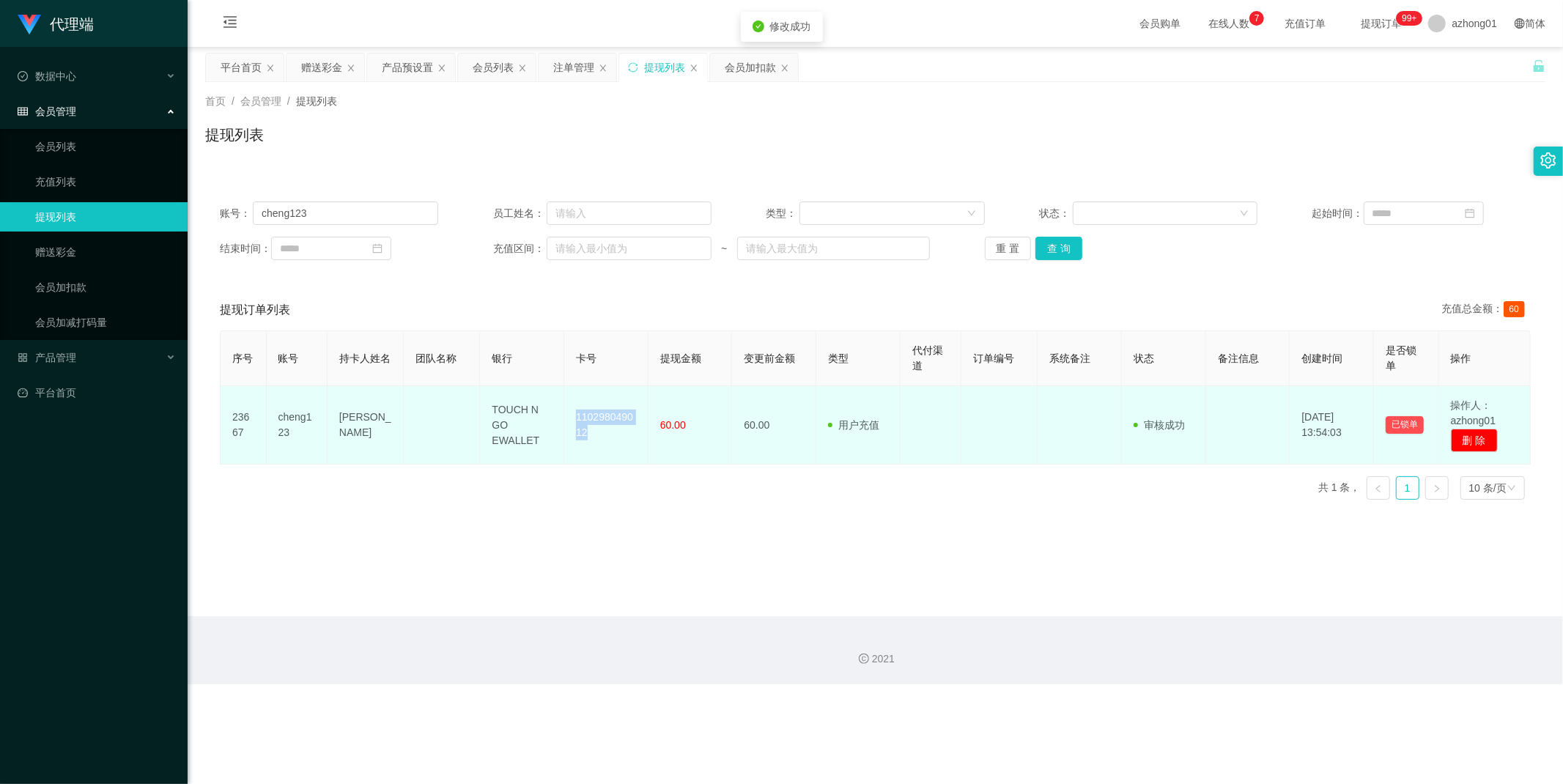
drag, startPoint x: 587, startPoint y: 436, endPoint x: 575, endPoint y: 411, distance: 27.7
click at [575, 411] on td "110298049012" at bounding box center [606, 425] width 84 height 79
copy td "110298049012"
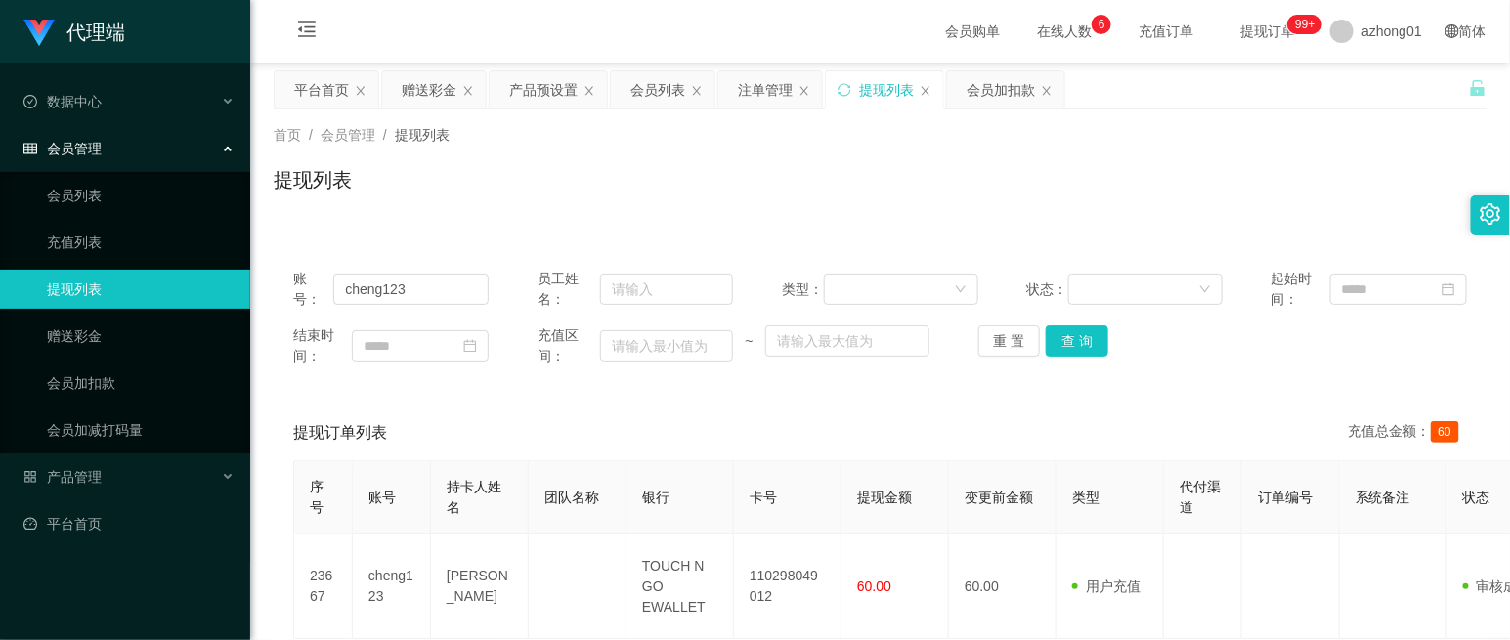
drag, startPoint x: 782, startPoint y: 435, endPoint x: 779, endPoint y: 423, distance: 12.1
click at [782, 435] on div "提现订单列表 充值总金额： 60" at bounding box center [880, 433] width 1174 height 55
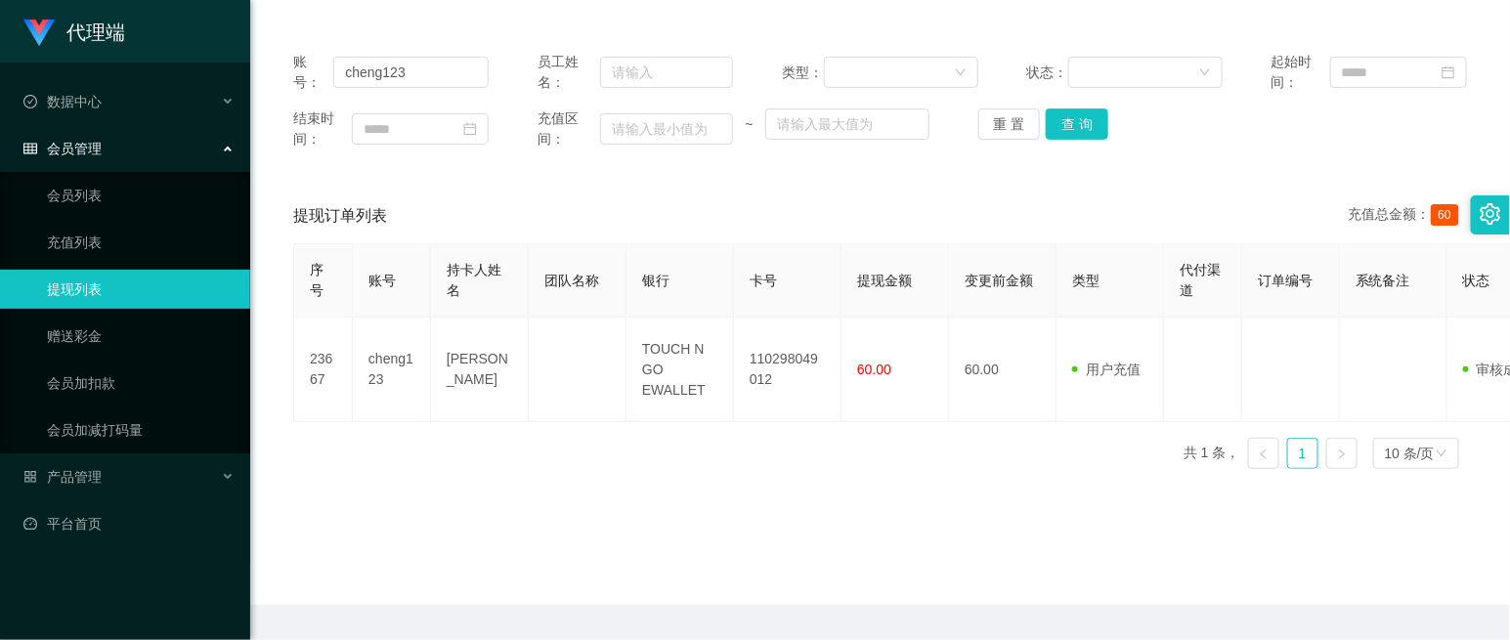
scroll to position [108, 0]
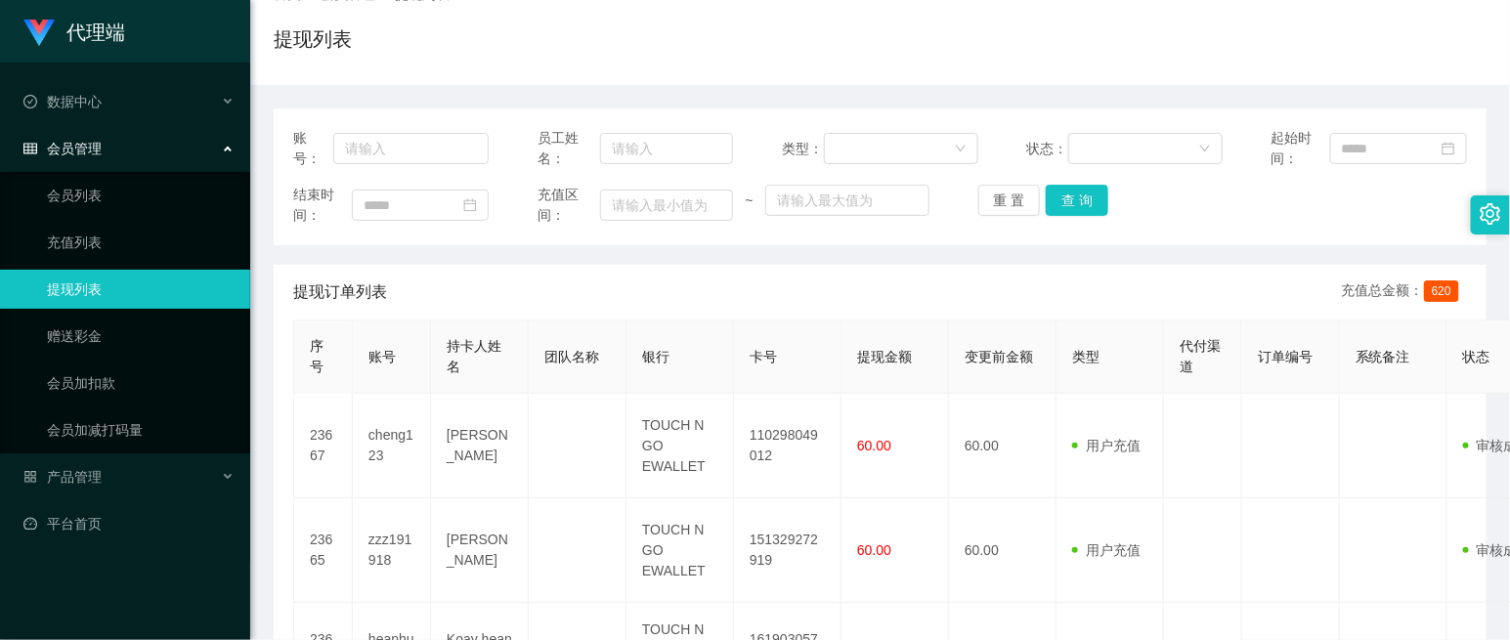
scroll to position [108, 0]
